Goal: Transaction & Acquisition: Purchase product/service

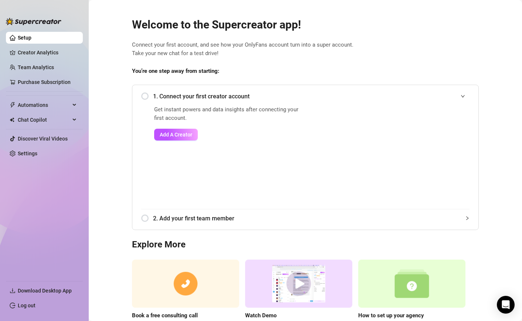
scroll to position [40, 0]
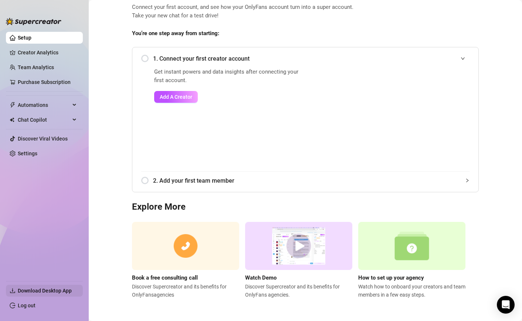
click at [38, 293] on span "Download Desktop App" at bounding box center [45, 291] width 54 height 6
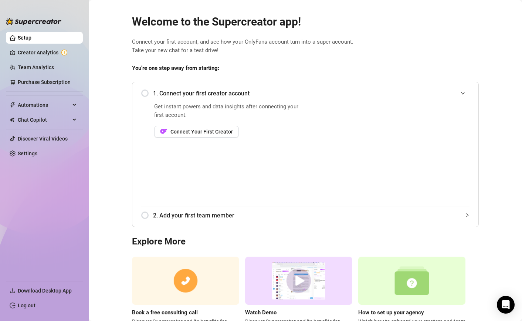
scroll to position [1, 0]
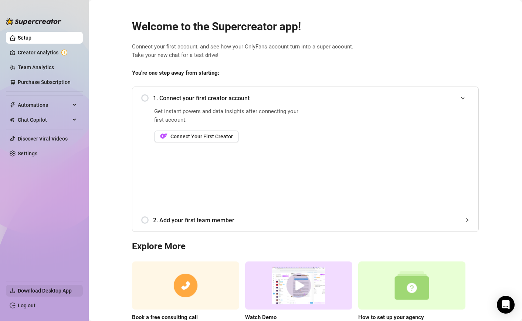
click at [53, 290] on span "Download Desktop App" at bounding box center [45, 291] width 54 height 6
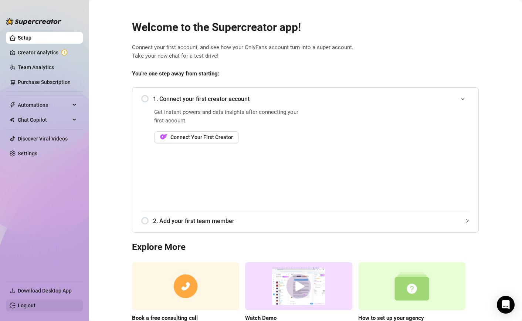
click at [27, 305] on link "Log out" at bounding box center [27, 306] width 18 height 6
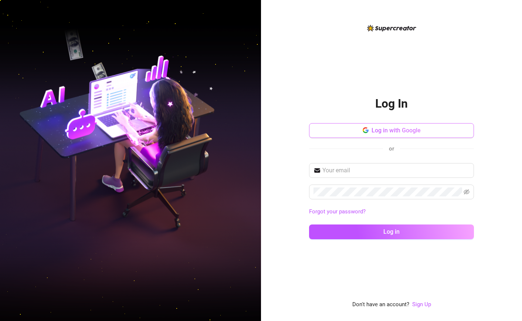
click at [356, 134] on button "Log in with Google" at bounding box center [391, 130] width 165 height 15
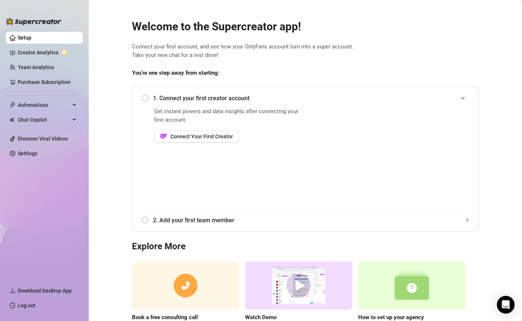
scroll to position [1, 0]
click at [18, 309] on link "Log out" at bounding box center [27, 306] width 18 height 6
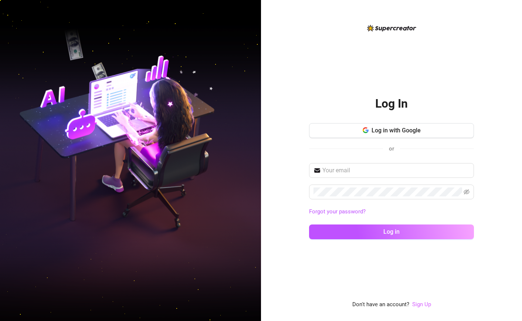
click at [418, 305] on link "Sign Up" at bounding box center [421, 304] width 19 height 7
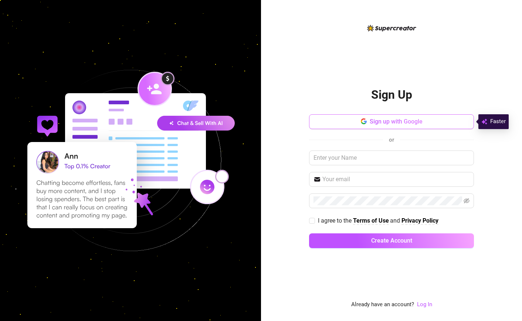
click at [366, 122] on icon "button" at bounding box center [365, 122] width 3 height 3
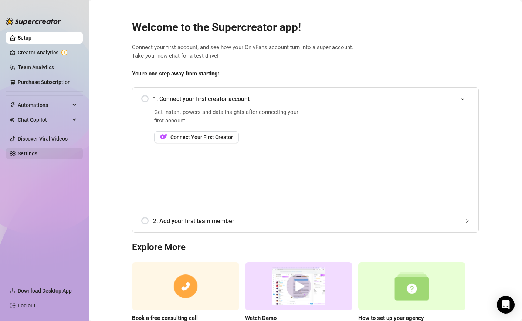
click at [37, 155] on link "Settings" at bounding box center [28, 154] width 20 height 6
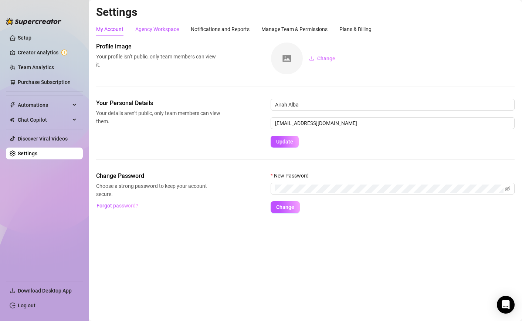
click at [152, 33] on div "Agency Workspace" at bounding box center [157, 29] width 44 height 8
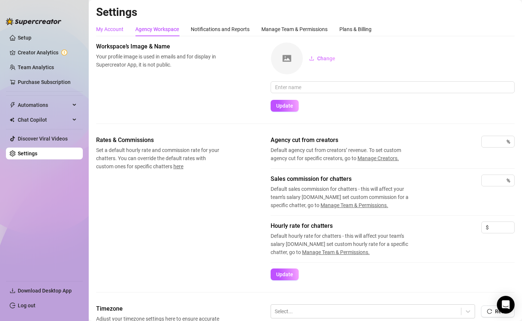
click at [109, 26] on div "My Account" at bounding box center [109, 29] width 27 height 8
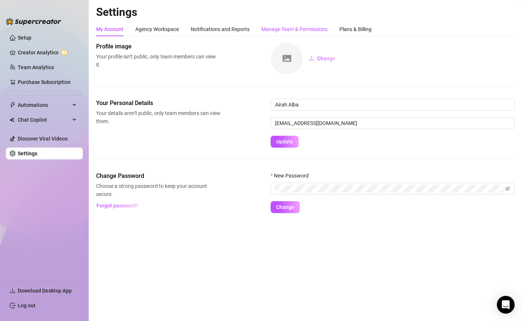
click at [290, 30] on div "Manage Team & Permissions" at bounding box center [295, 29] width 66 height 8
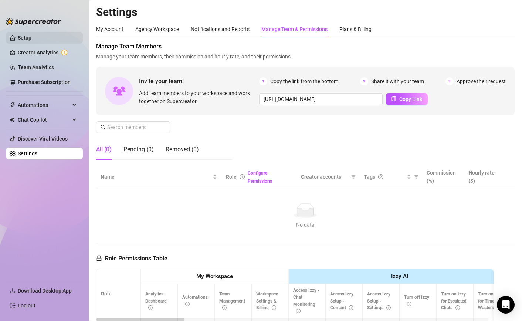
click at [22, 31] on ul "Setup Creator Analytics Team Analytics Purchase Subscription Automations Chat C…" at bounding box center [44, 153] width 77 height 249
click at [26, 36] on link "Setup" at bounding box center [25, 38] width 14 height 6
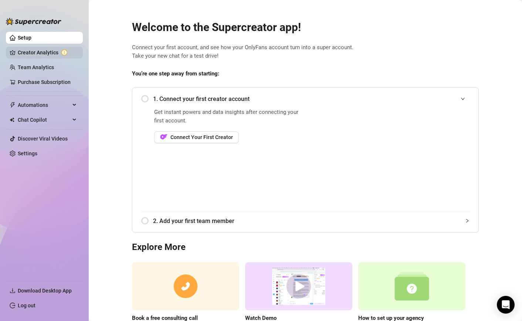
click at [46, 51] on link "Creator Analytics" at bounding box center [47, 53] width 59 height 12
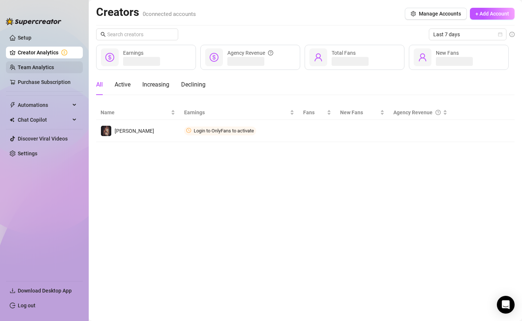
click at [41, 64] on link "Team Analytics" at bounding box center [36, 67] width 36 height 6
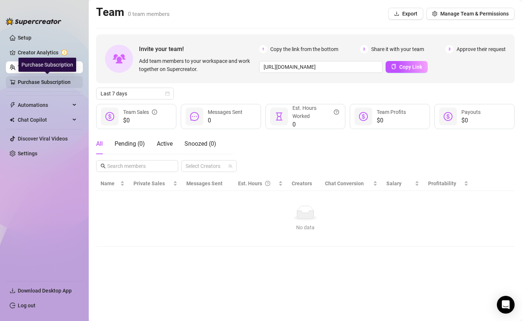
click at [40, 78] on link "Purchase Subscription" at bounding box center [47, 82] width 59 height 12
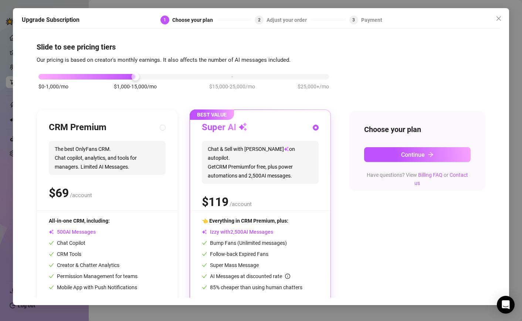
scroll to position [23, 0]
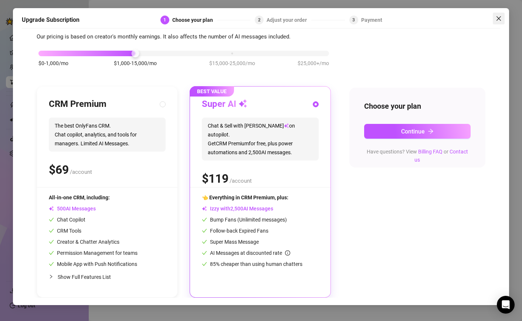
click at [501, 18] on icon "close" at bounding box center [499, 19] width 6 height 6
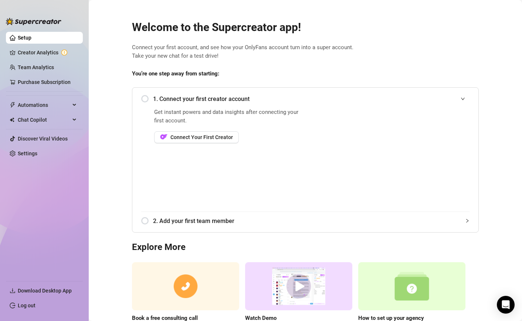
scroll to position [0, 0]
